Goal: Task Accomplishment & Management: Use online tool/utility

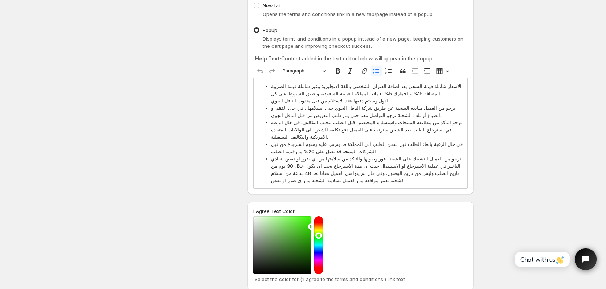
scroll to position [145, 0]
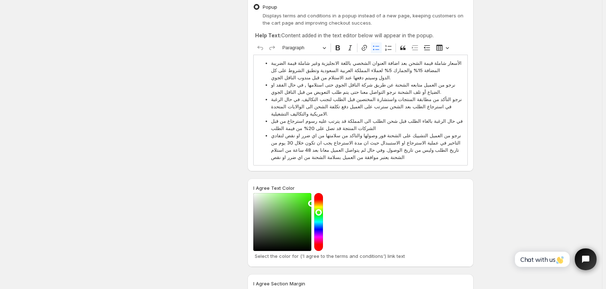
click at [404, 160] on span "نرجو من العميل التشييك على الشحنة فور وصولها والتاكد من سلامتها من اي ضرر او نق…" at bounding box center [367, 146] width 193 height 29
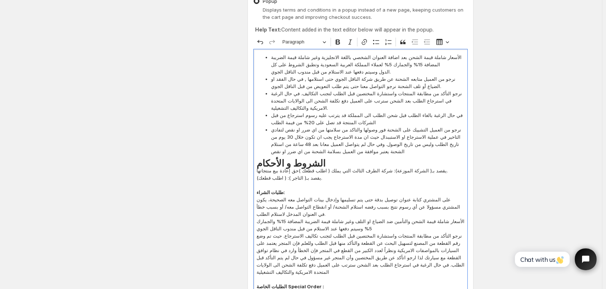
scroll to position [181, 0]
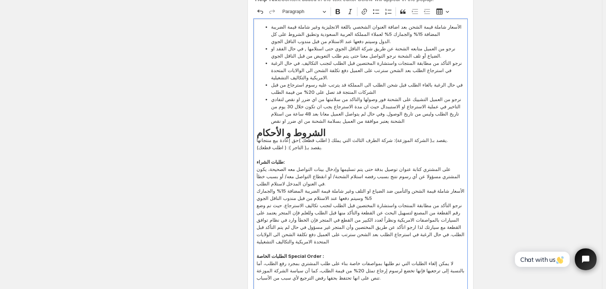
click at [395, 123] on span "نرجو من العميل التشييك على الشحنة فور وصولها والتاكد من سلامتها من اي ضرر او نق…" at bounding box center [367, 110] width 193 height 29
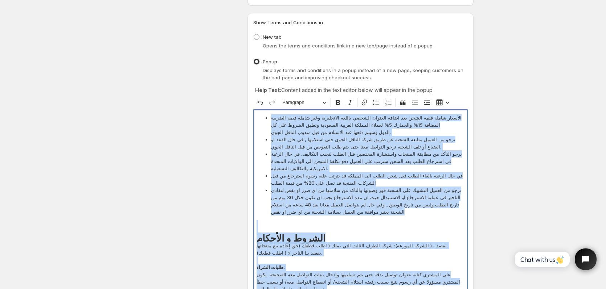
scroll to position [73, 0]
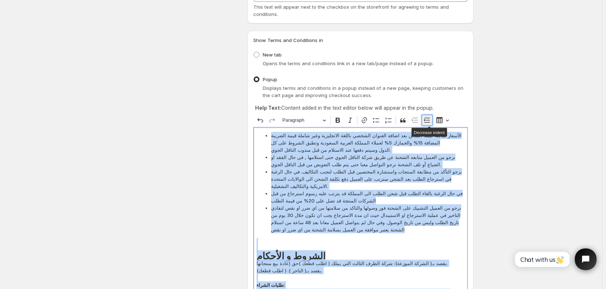
click at [430, 123] on icon "Editor toolbar" at bounding box center [427, 120] width 6 height 5
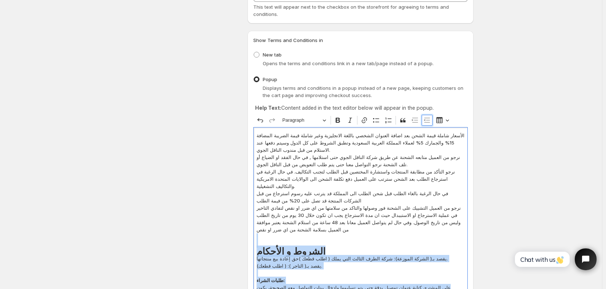
click at [430, 123] on icon "Editor toolbar" at bounding box center [427, 120] width 6 height 5
click at [414, 120] on icon "Editor toolbar" at bounding box center [414, 120] width 7 height 7
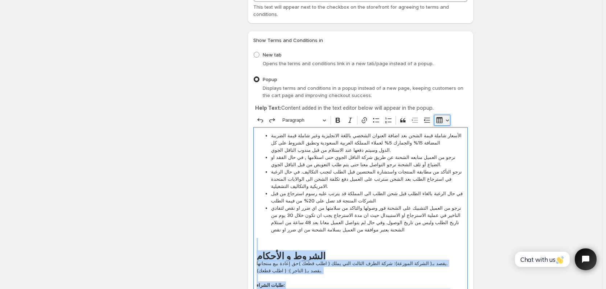
click at [450, 121] on button "Insert table" at bounding box center [442, 120] width 16 height 11
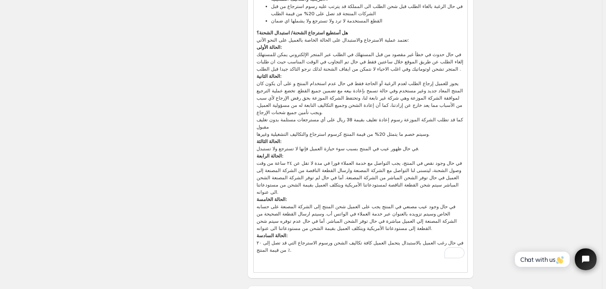
scroll to position [826, 0]
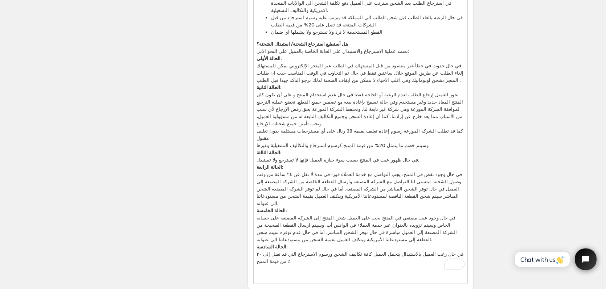
drag, startPoint x: 174, startPoint y: 139, endPoint x: 136, endPoint y: 154, distance: 40.1
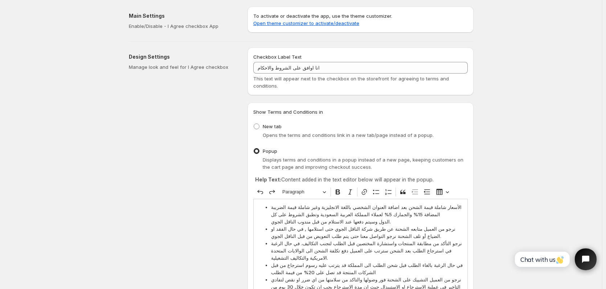
scroll to position [0, 0]
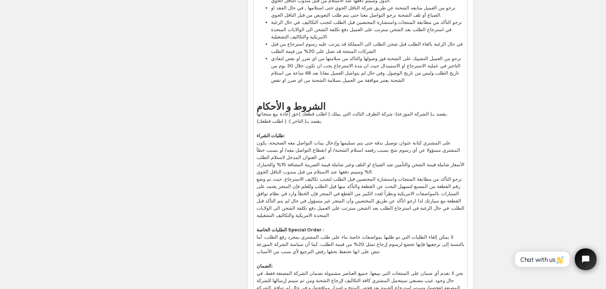
scroll to position [254, 0]
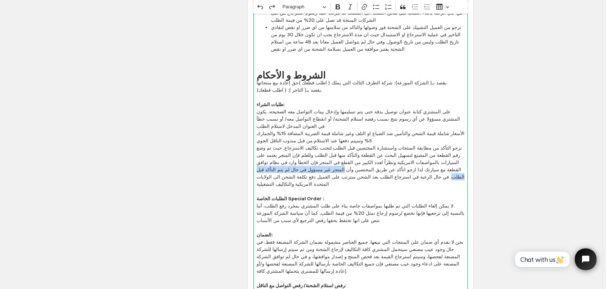
drag, startPoint x: 342, startPoint y: 169, endPoint x: 444, endPoint y: 177, distance: 102.2
click at [444, 177] on p "نرجو التأكد من مطابقة المنتجات واستشارة المختصين قبل الطلب لتجنب تكاليف الاسترج…" at bounding box center [360, 166] width 208 height 44
click at [339, 9] on icon "Editor toolbar" at bounding box center [337, 6] width 7 height 7
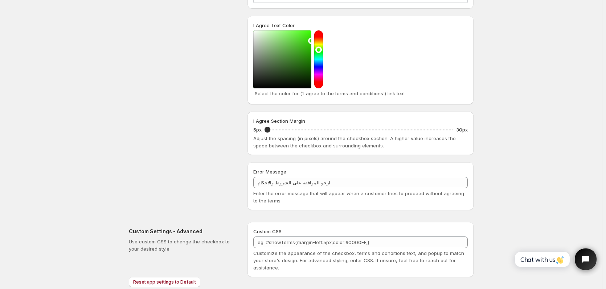
scroll to position [1116, 0]
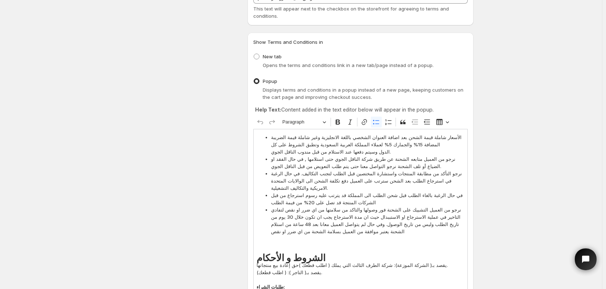
scroll to position [73, 0]
